Goal: Find contact information: Find contact information

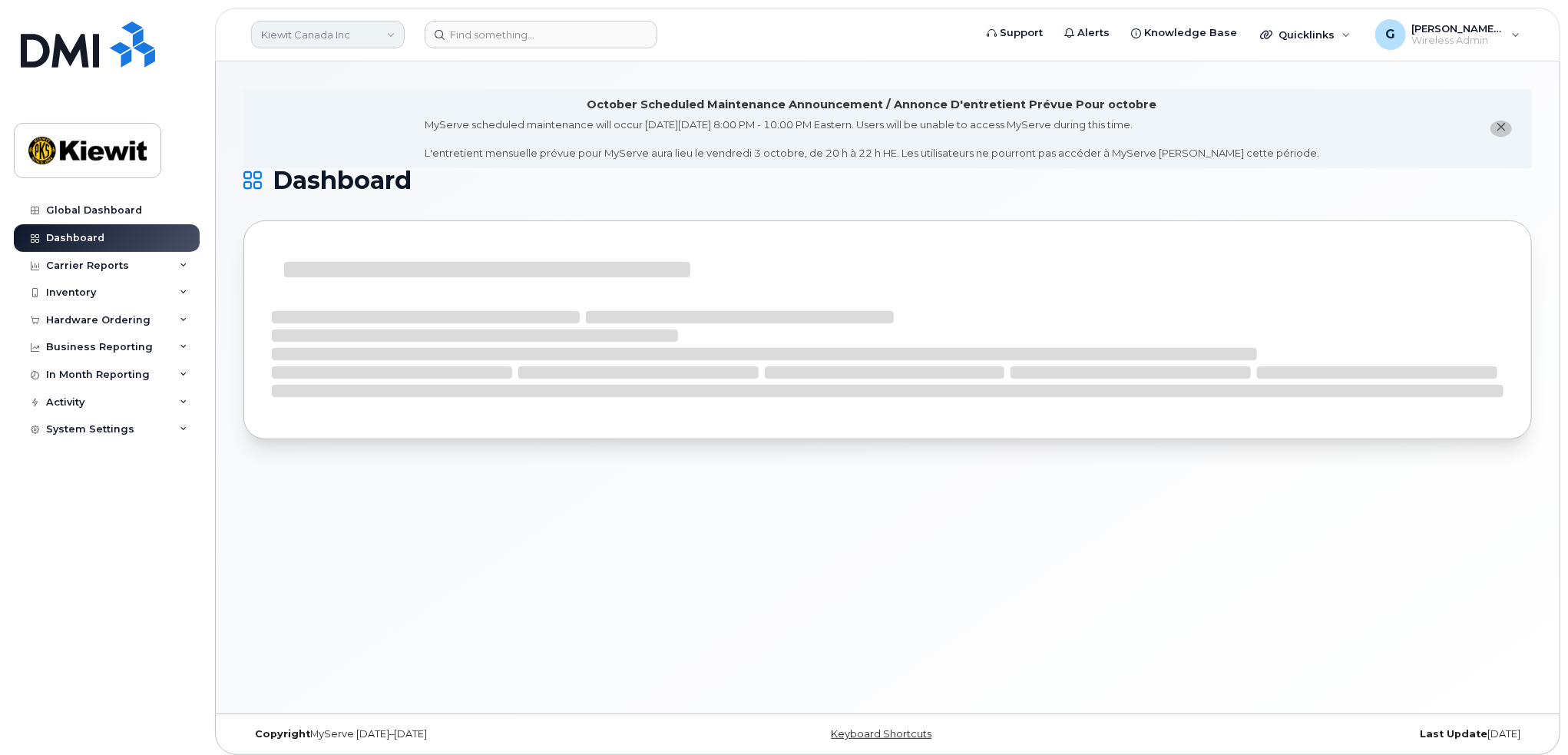
click at [344, 29] on link "Kiewit Canada Inc" at bounding box center [328, 34] width 154 height 28
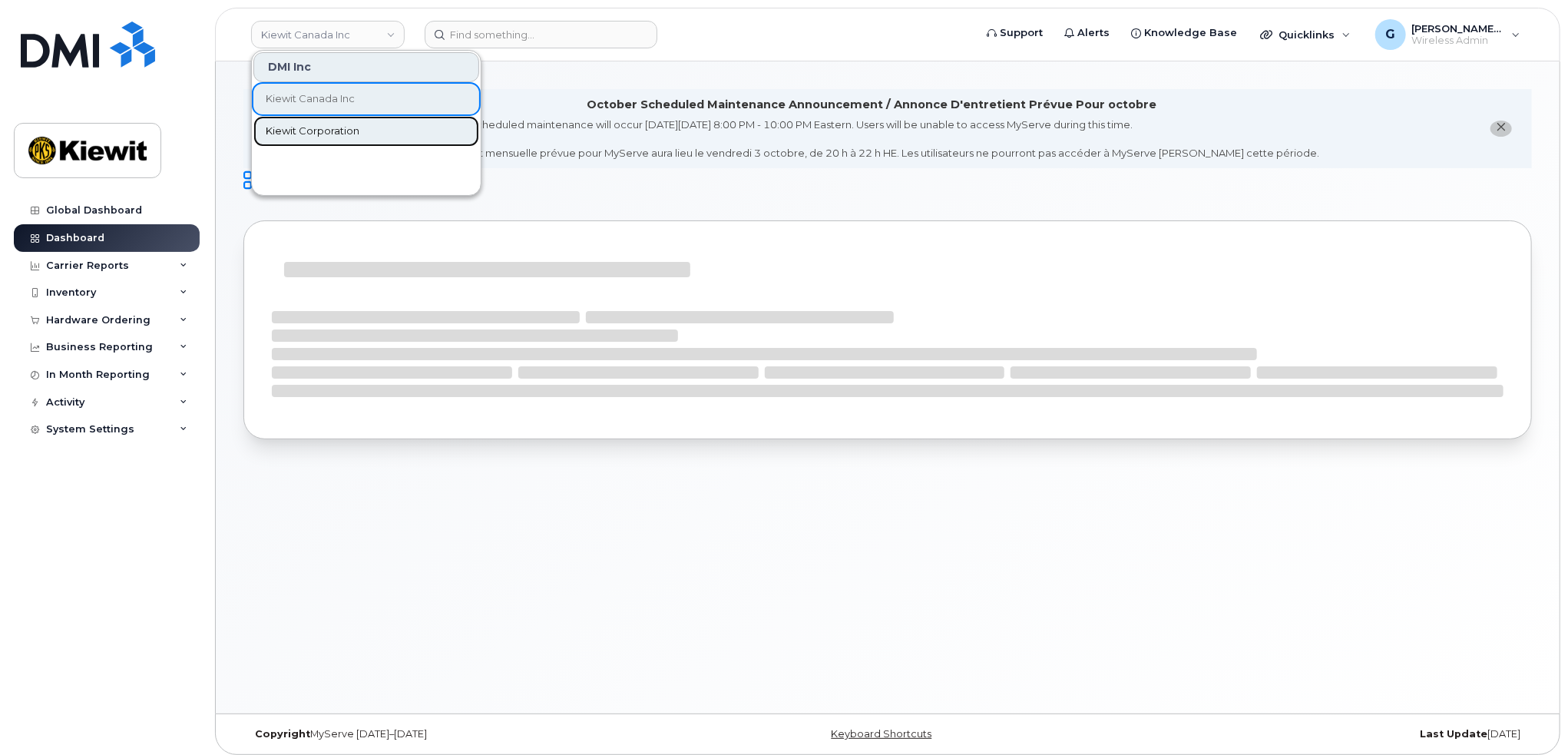
click at [335, 130] on span "Kiewit Corporation" at bounding box center [312, 131] width 94 height 15
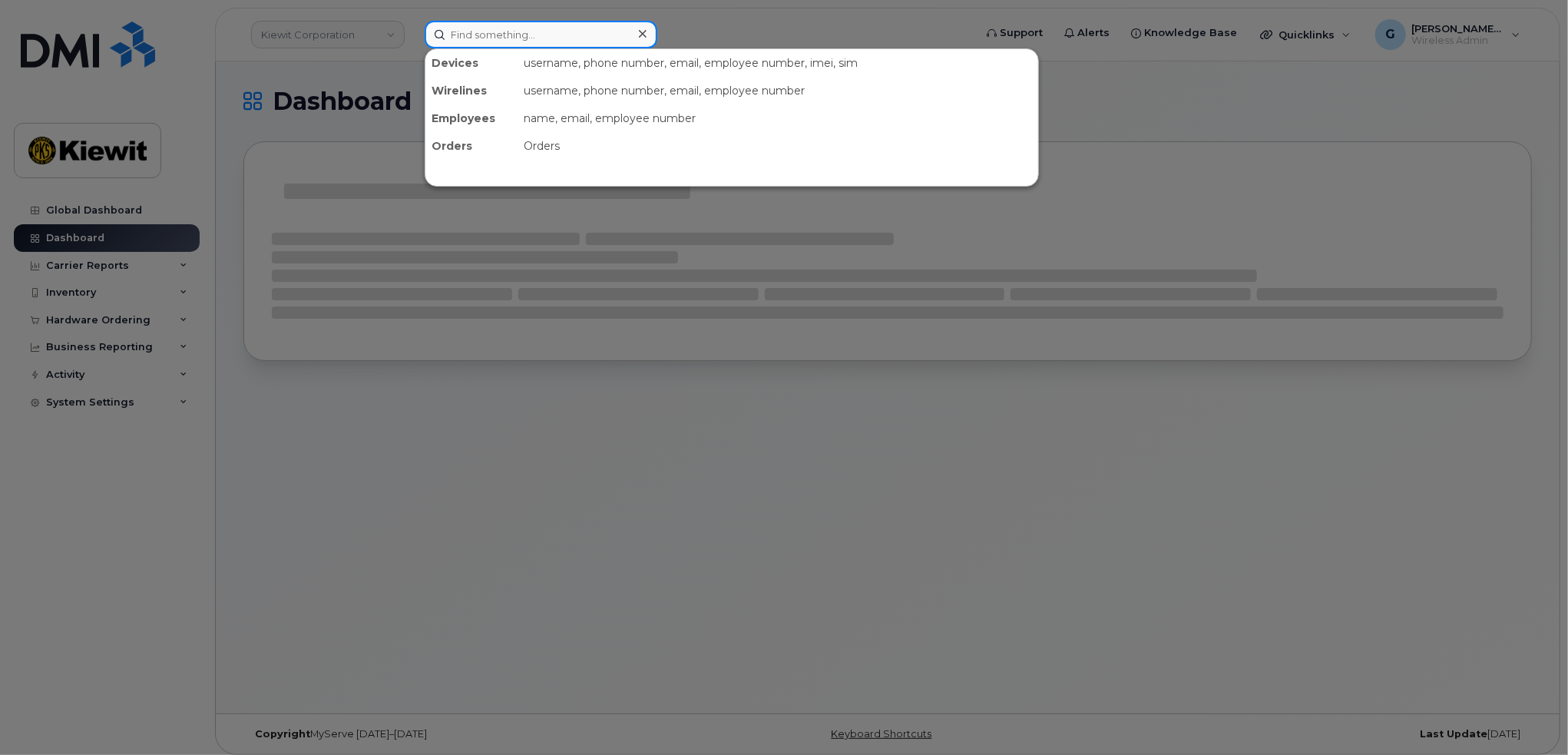
click at [491, 36] on input at bounding box center [541, 34] width 233 height 28
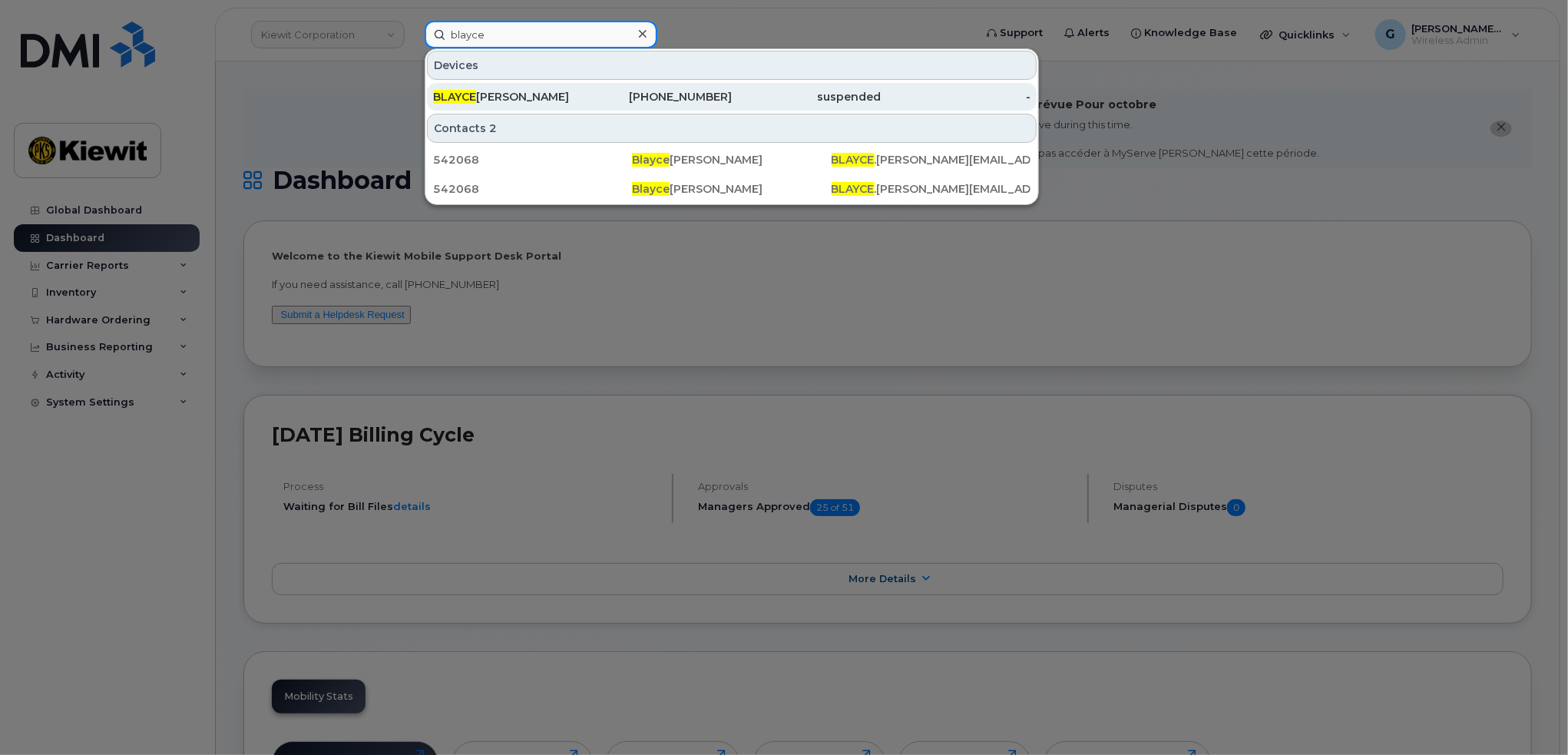
type input "blayce"
click at [516, 94] on div "BLAYCE TIPTON" at bounding box center [507, 96] width 150 height 15
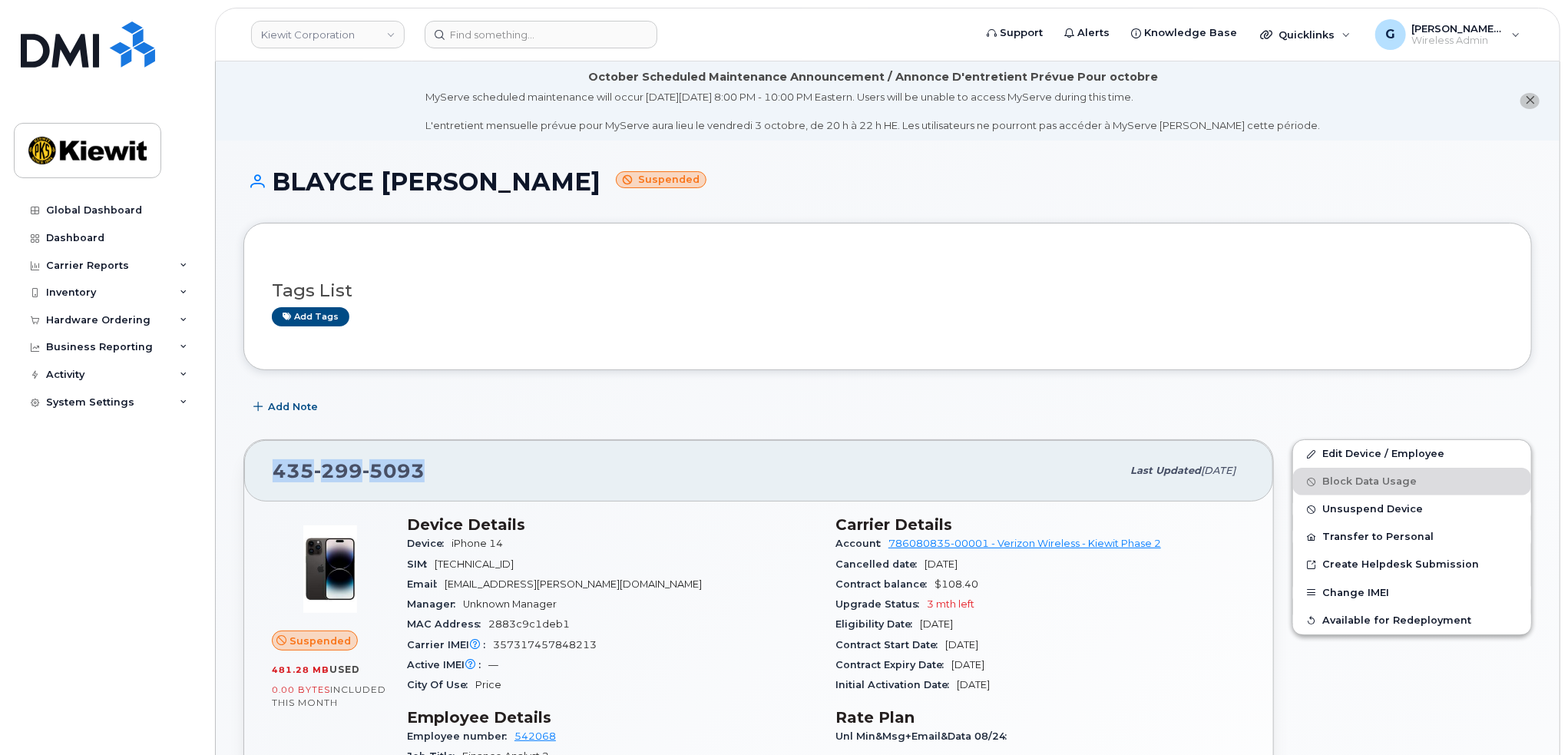
drag, startPoint x: 430, startPoint y: 471, endPoint x: 256, endPoint y: 460, distance: 174.3
click at [256, 460] on div "[PHONE_NUMBER] Last updated [DATE]" at bounding box center [759, 470] width 1029 height 61
copy span "[PHONE_NUMBER]"
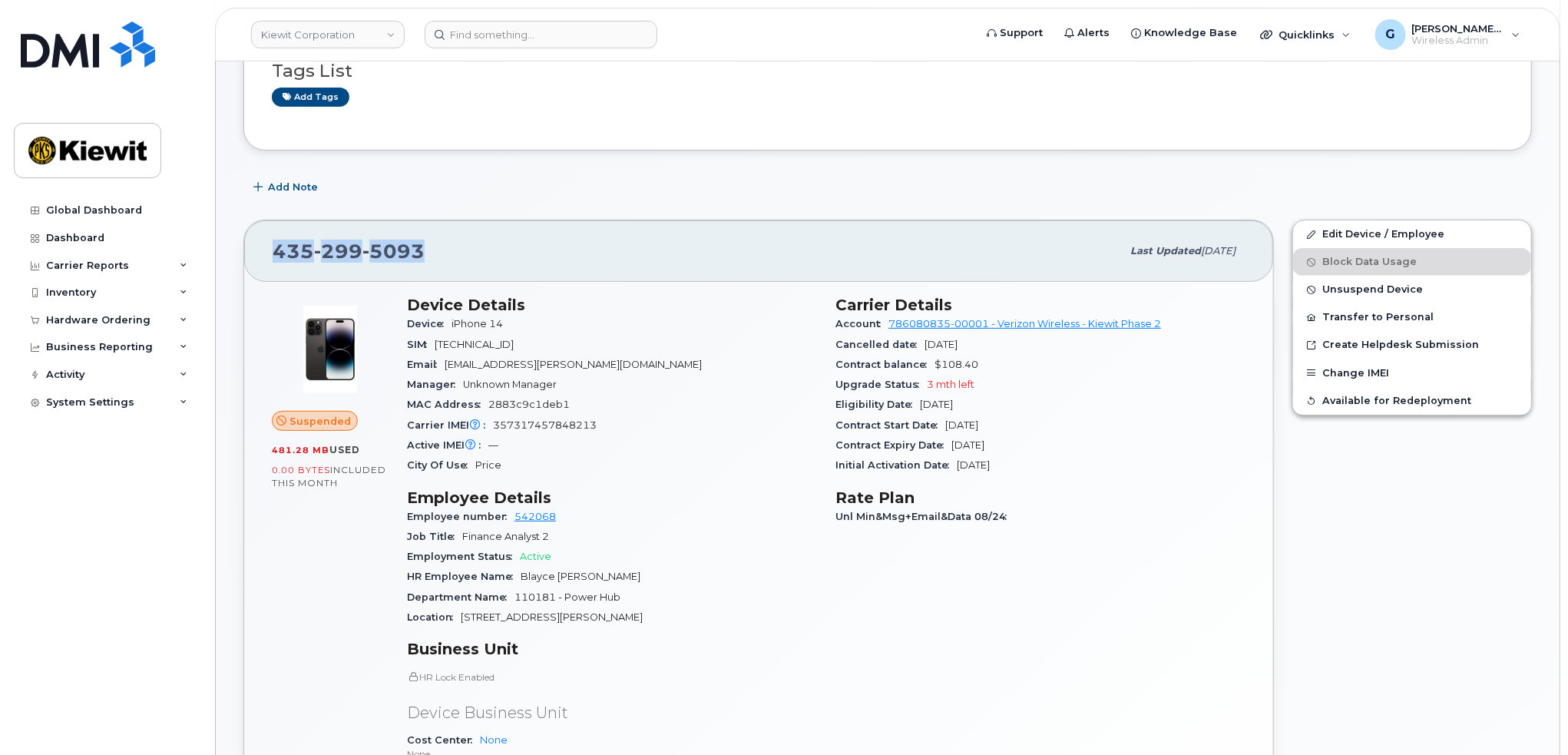
scroll to position [231, 0]
